Goal: Task Accomplishment & Management: Use online tool/utility

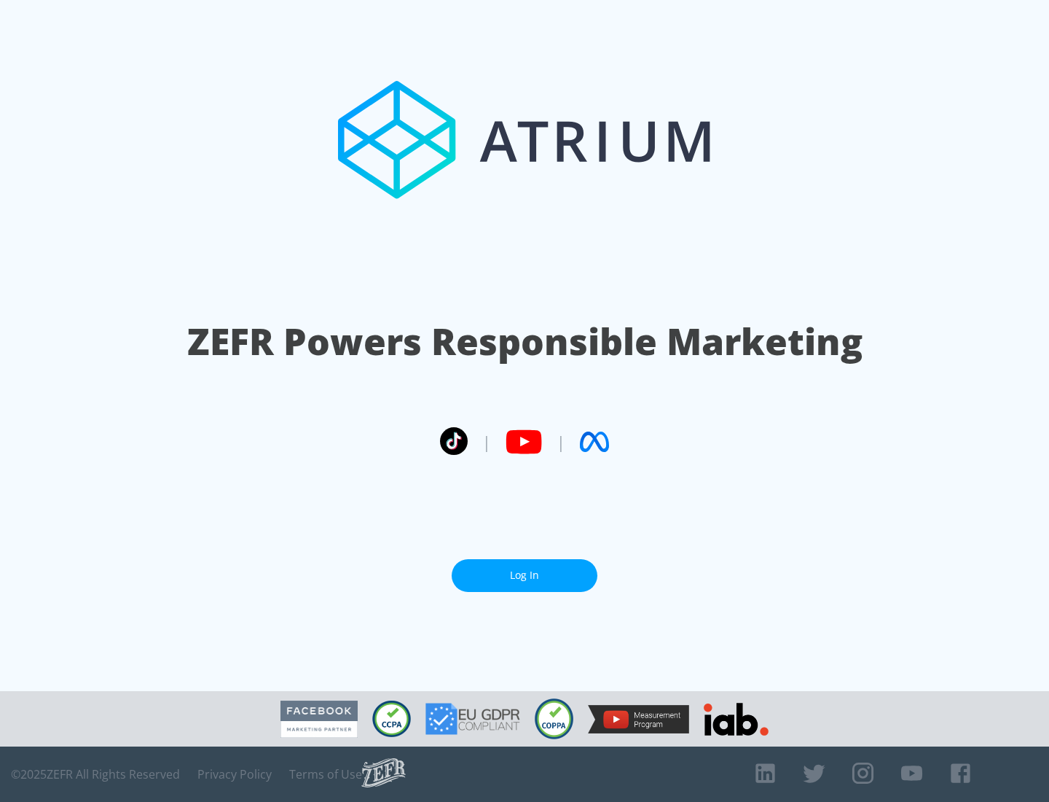
click at [525, 575] on link "Log In" at bounding box center [525, 575] width 146 height 33
